Goal: Navigation & Orientation: Find specific page/section

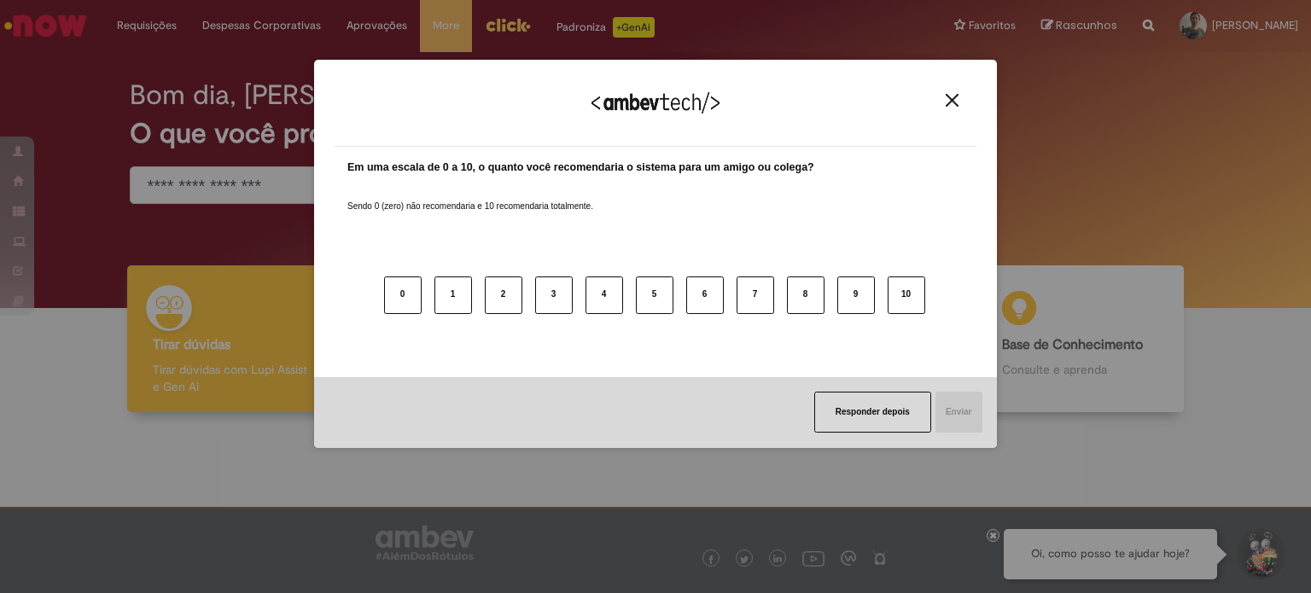
click at [962, 100] on button "Close" at bounding box center [952, 100] width 23 height 15
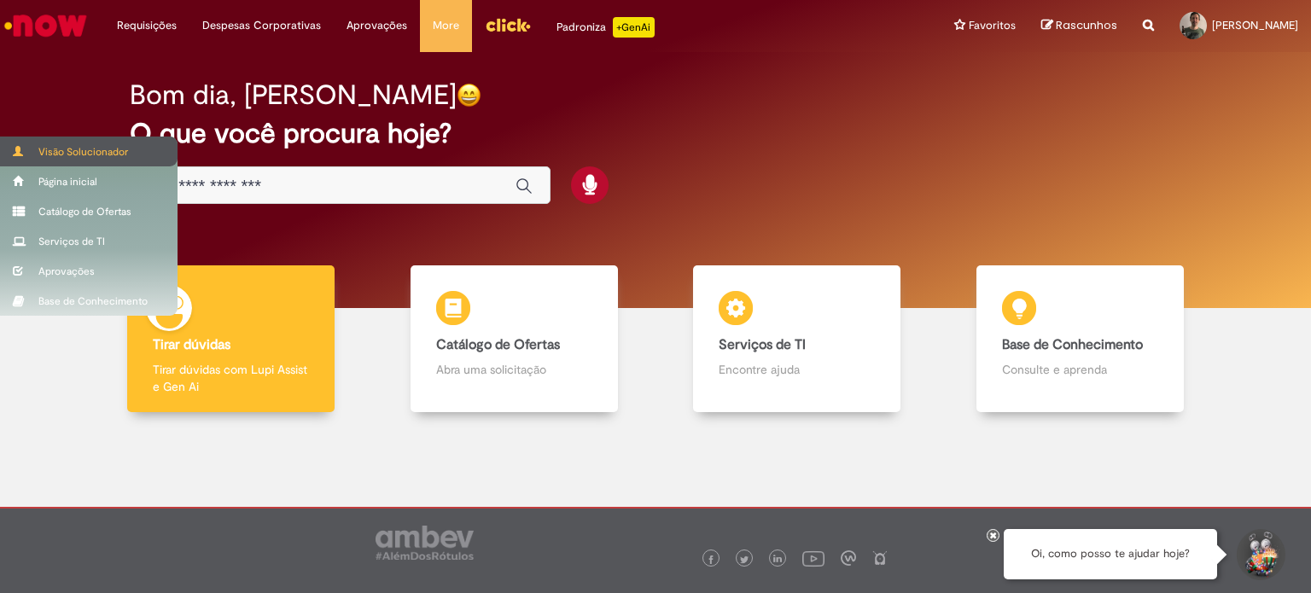
click at [33, 144] on div "Visão Solucionador" at bounding box center [89, 152] width 178 height 30
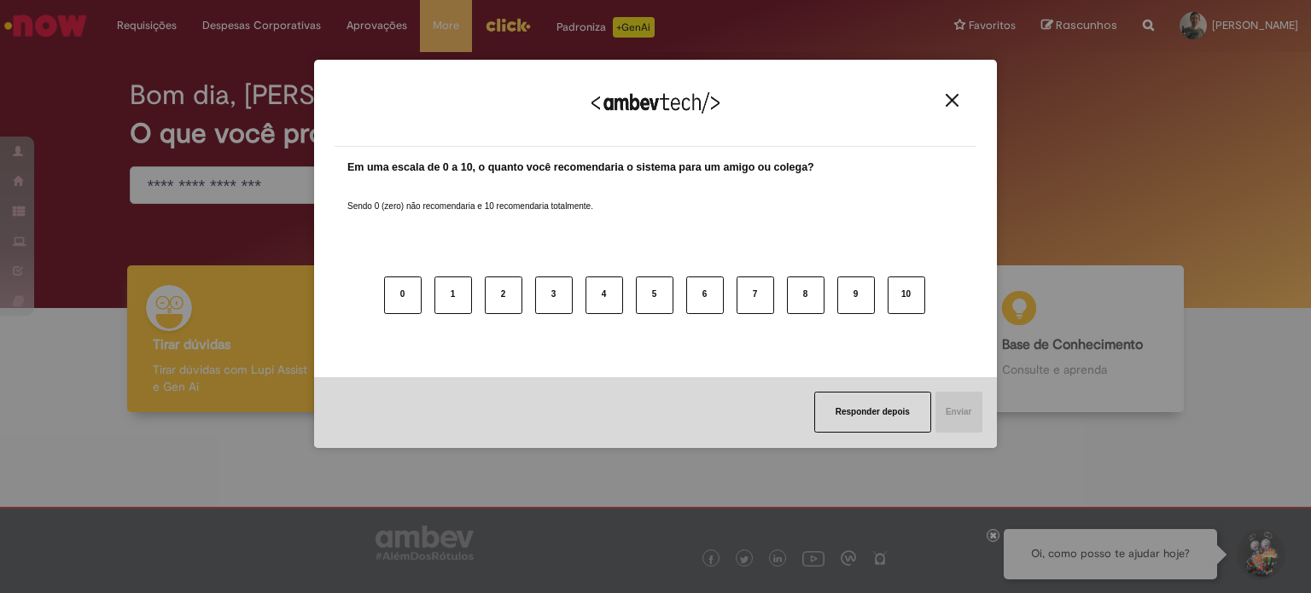
click at [958, 105] on img "Close" at bounding box center [952, 100] width 13 height 13
